Goal: Task Accomplishment & Management: Manage account settings

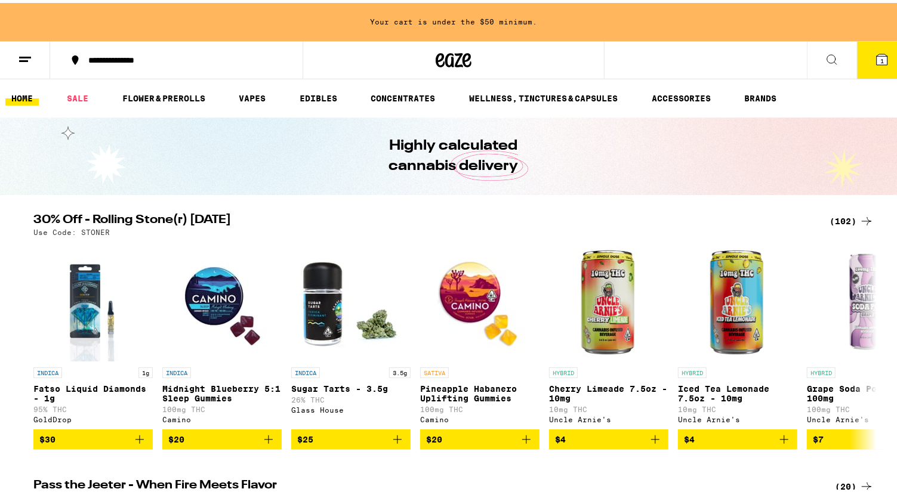
click at [877, 57] on icon at bounding box center [882, 56] width 11 height 11
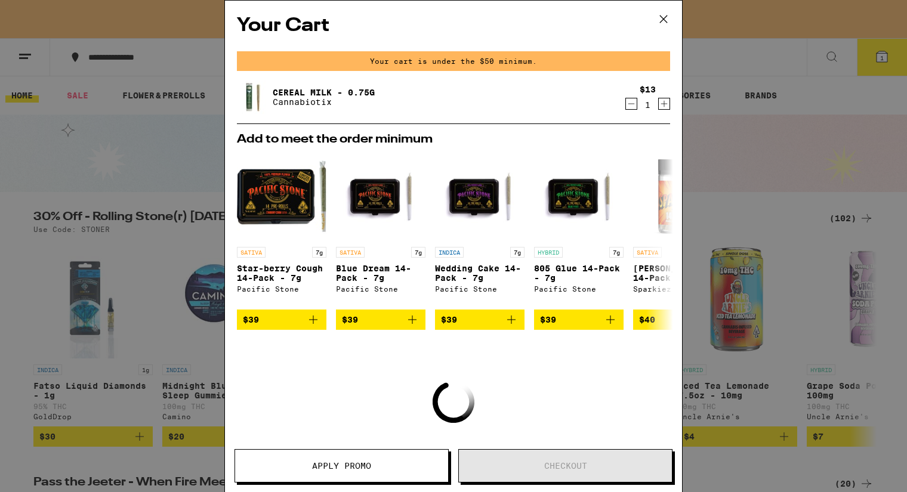
click at [626, 106] on icon "Decrement" at bounding box center [631, 104] width 11 height 14
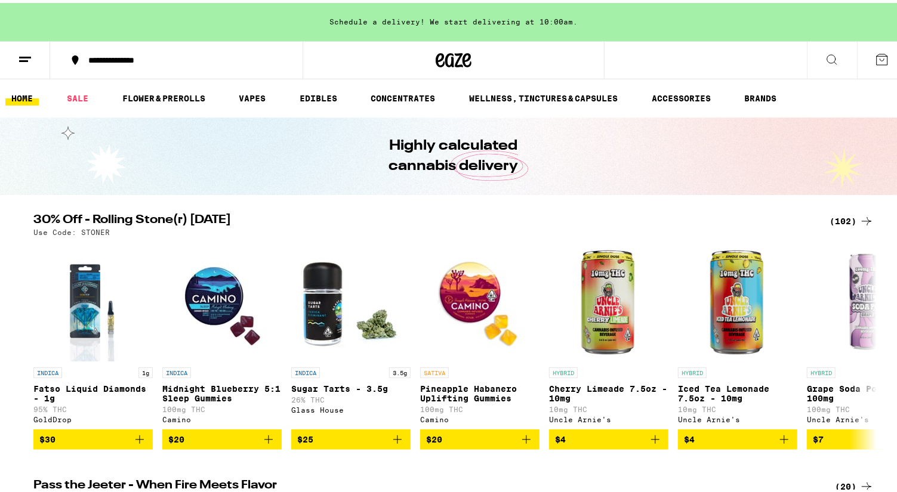
click at [26, 56] on icon at bounding box center [25, 57] width 14 height 14
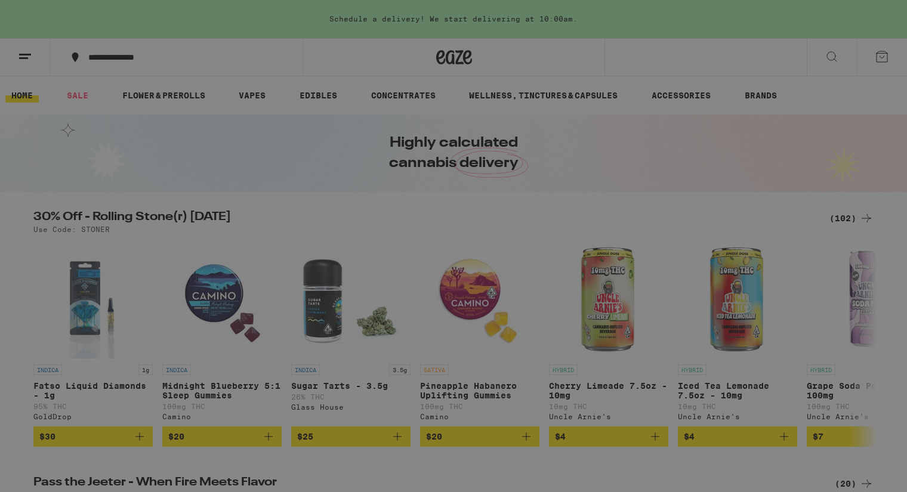
click at [100, 418] on link "Account" at bounding box center [165, 418] width 209 height 14
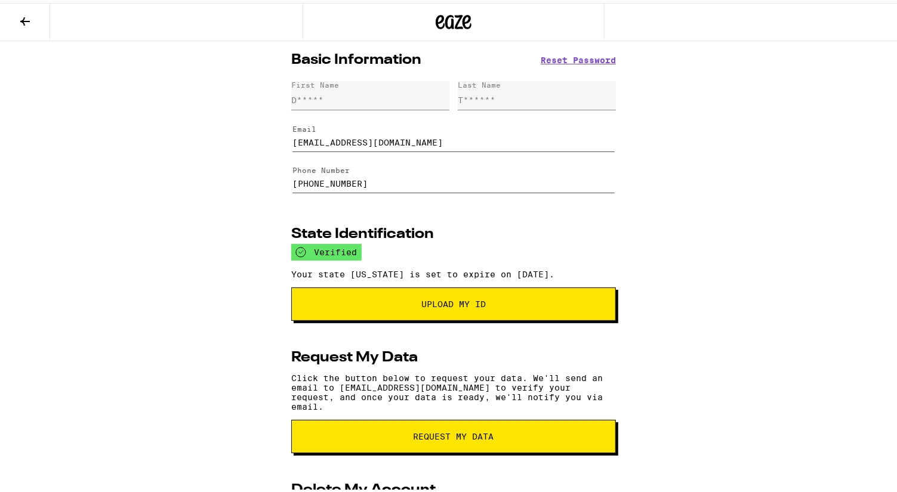
click at [24, 16] on icon at bounding box center [25, 18] width 10 height 8
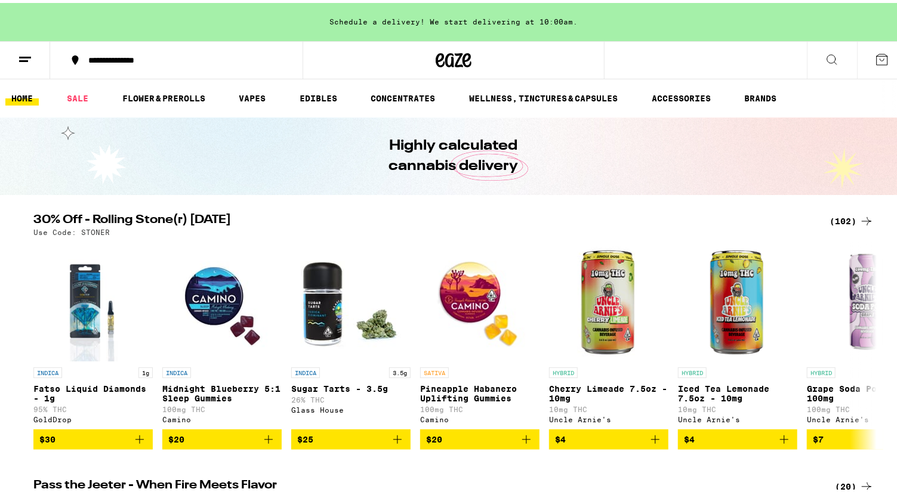
click at [875, 58] on icon at bounding box center [882, 57] width 14 height 14
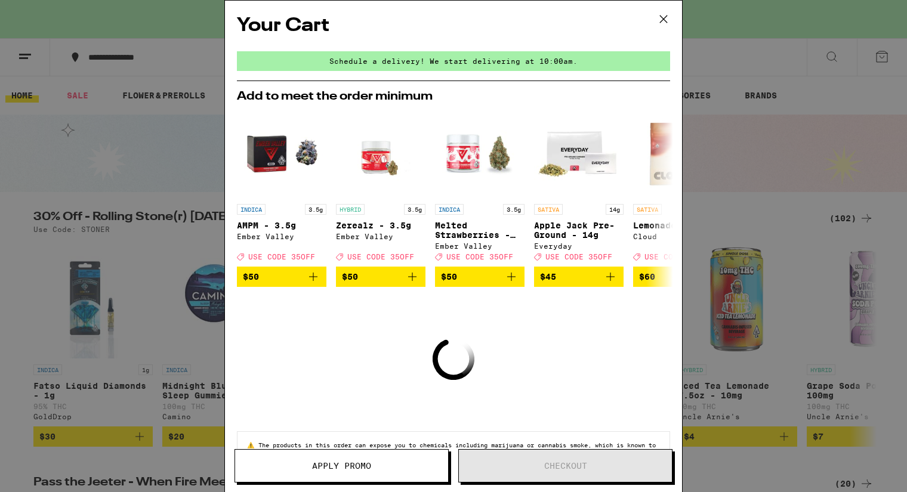
click at [665, 16] on icon at bounding box center [664, 19] width 18 height 18
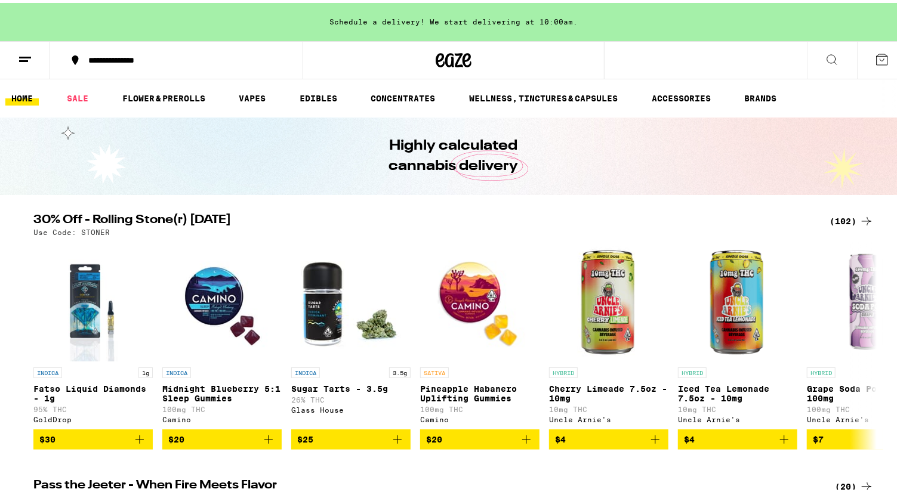
click at [29, 57] on icon at bounding box center [25, 57] width 14 height 14
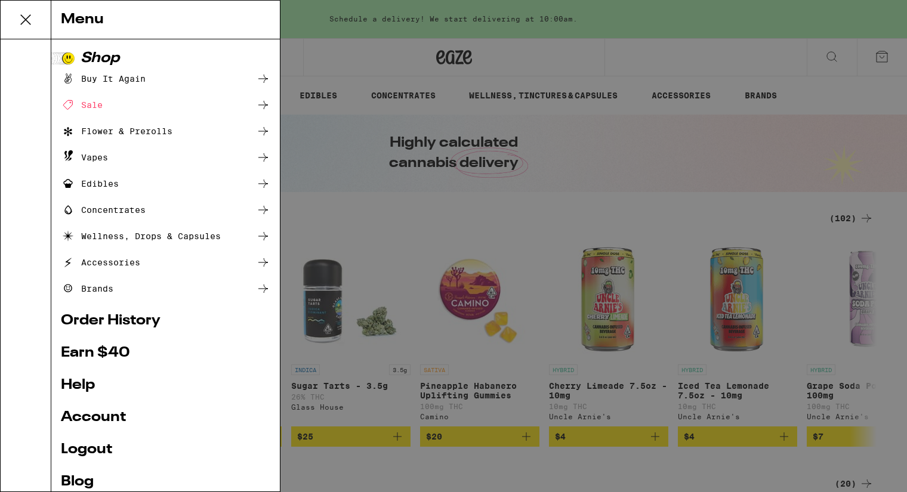
click at [114, 75] on div "Buy It Again" at bounding box center [103, 79] width 85 height 14
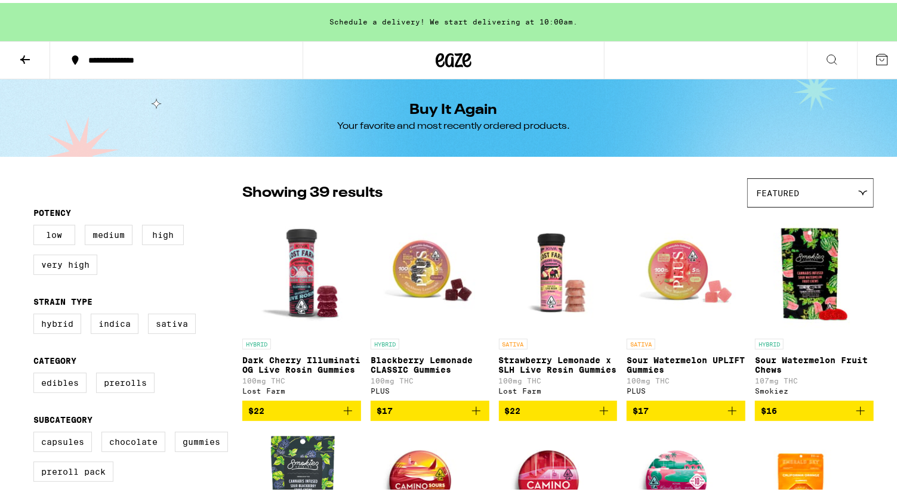
click at [24, 56] on icon at bounding box center [25, 57] width 10 height 8
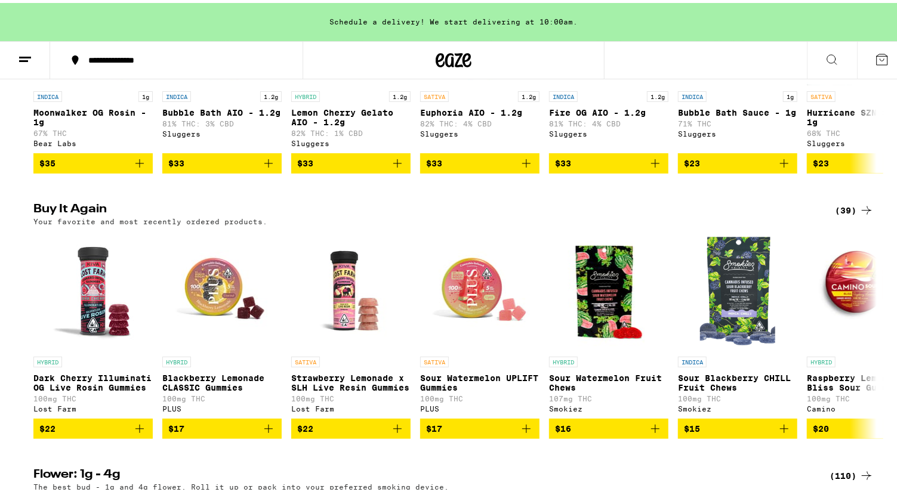
scroll to position [824, 0]
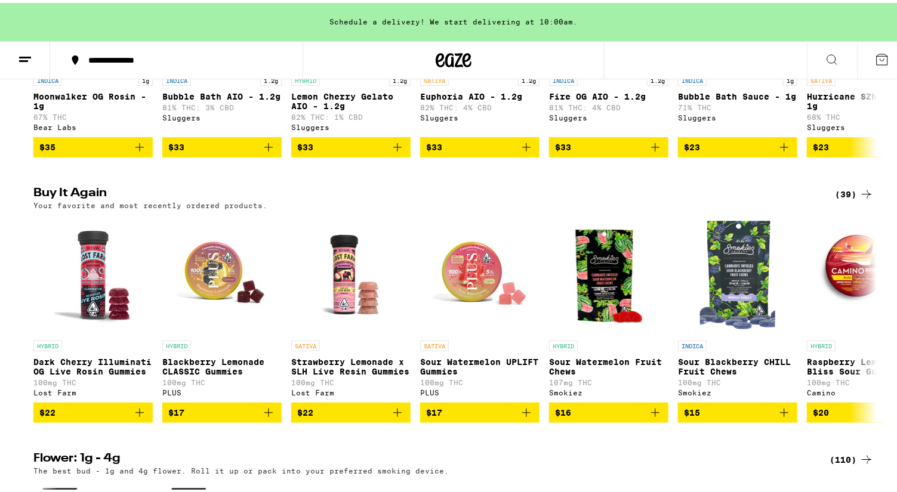
click at [837, 199] on div "(39)" at bounding box center [854, 191] width 39 height 14
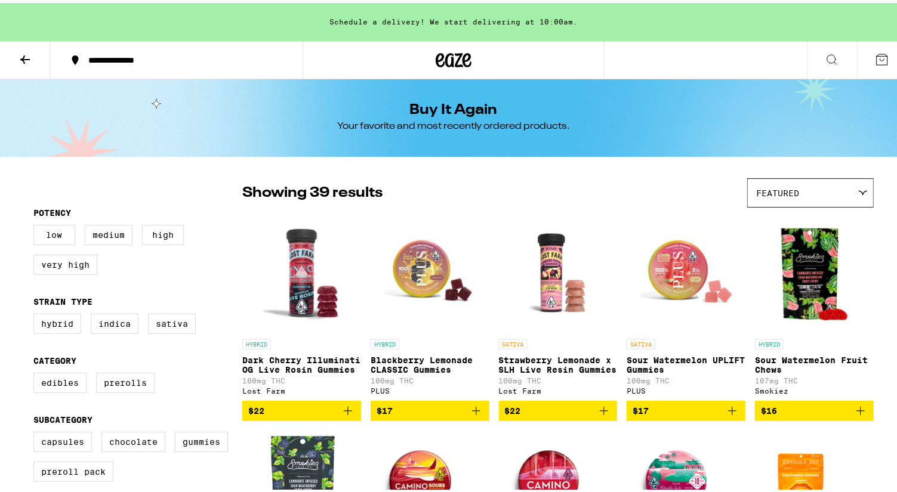
click at [875, 55] on icon at bounding box center [882, 57] width 14 height 14
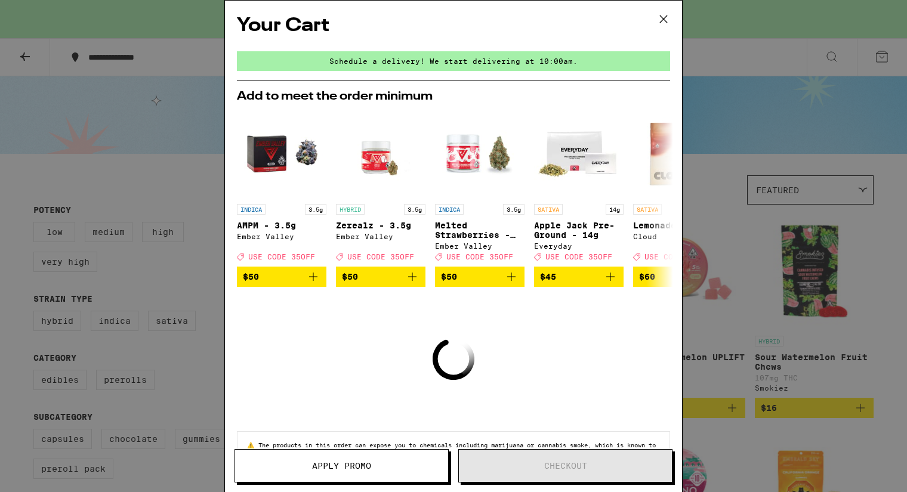
click at [661, 17] on icon at bounding box center [664, 19] width 18 height 18
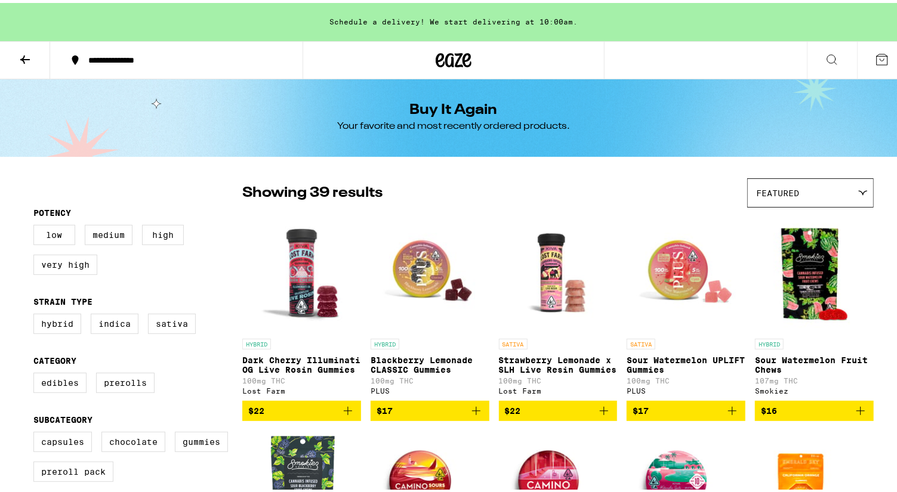
click at [23, 57] on icon at bounding box center [25, 57] width 10 height 8
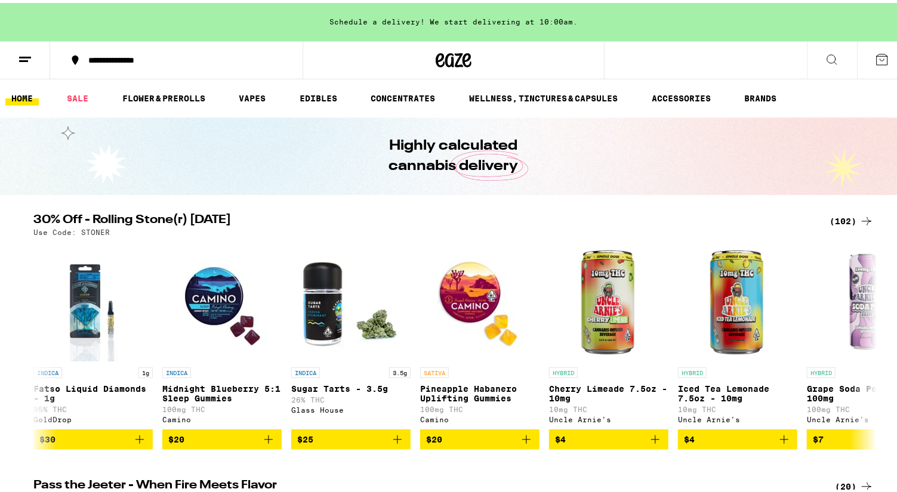
click at [23, 58] on line at bounding box center [23, 58] width 9 height 0
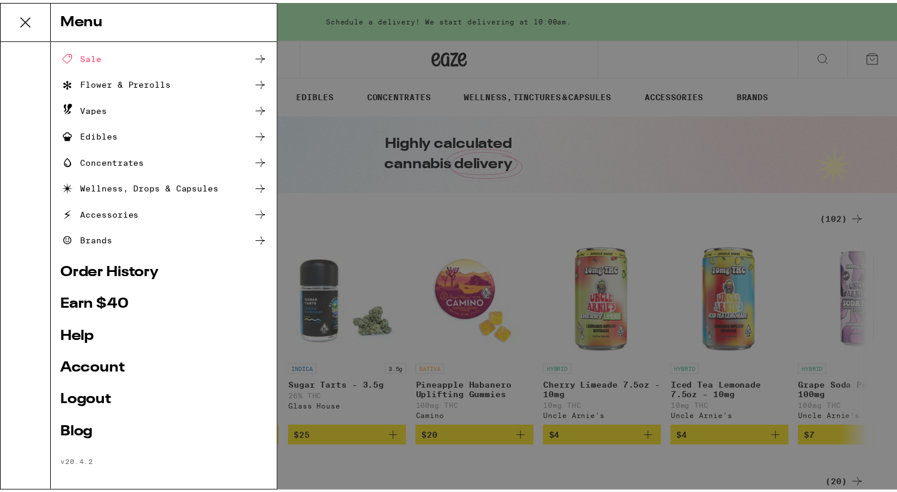
scroll to position [55, 0]
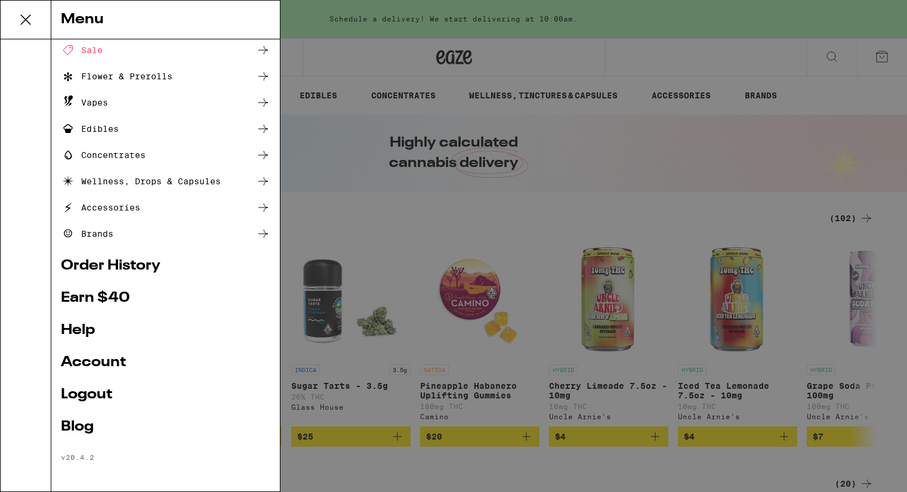
click at [100, 367] on link "Account" at bounding box center [165, 363] width 209 height 14
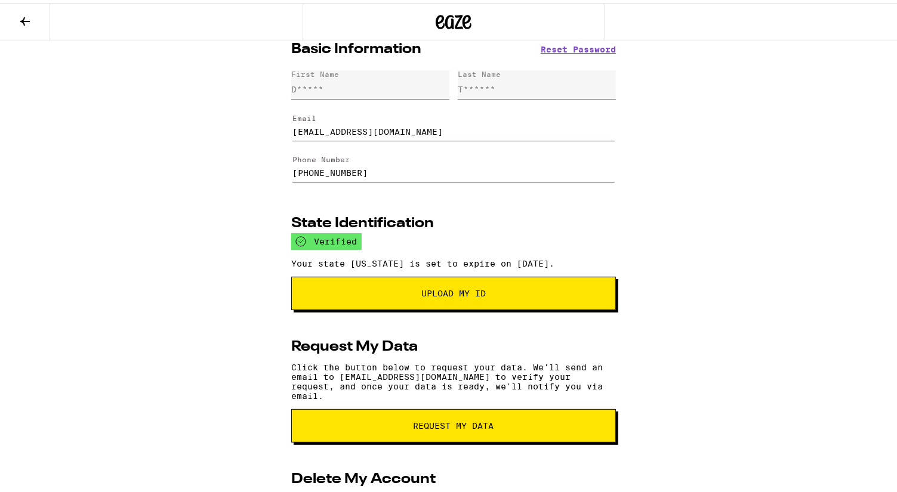
scroll to position [128, 0]
